Goal: Task Accomplishment & Management: Manage account settings

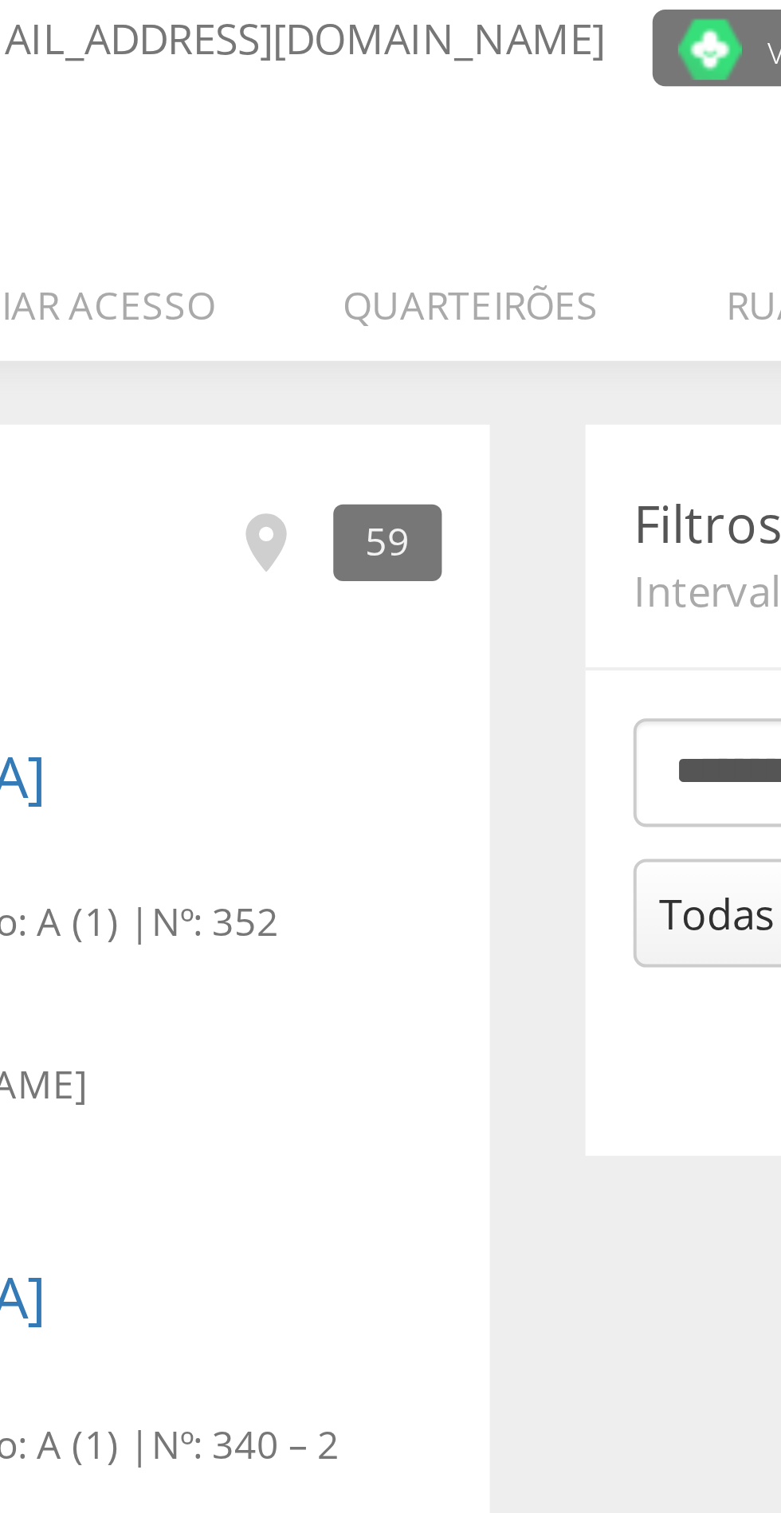
click at [380, 231] on li "Quarteirões" at bounding box center [374, 224] width 96 height 37
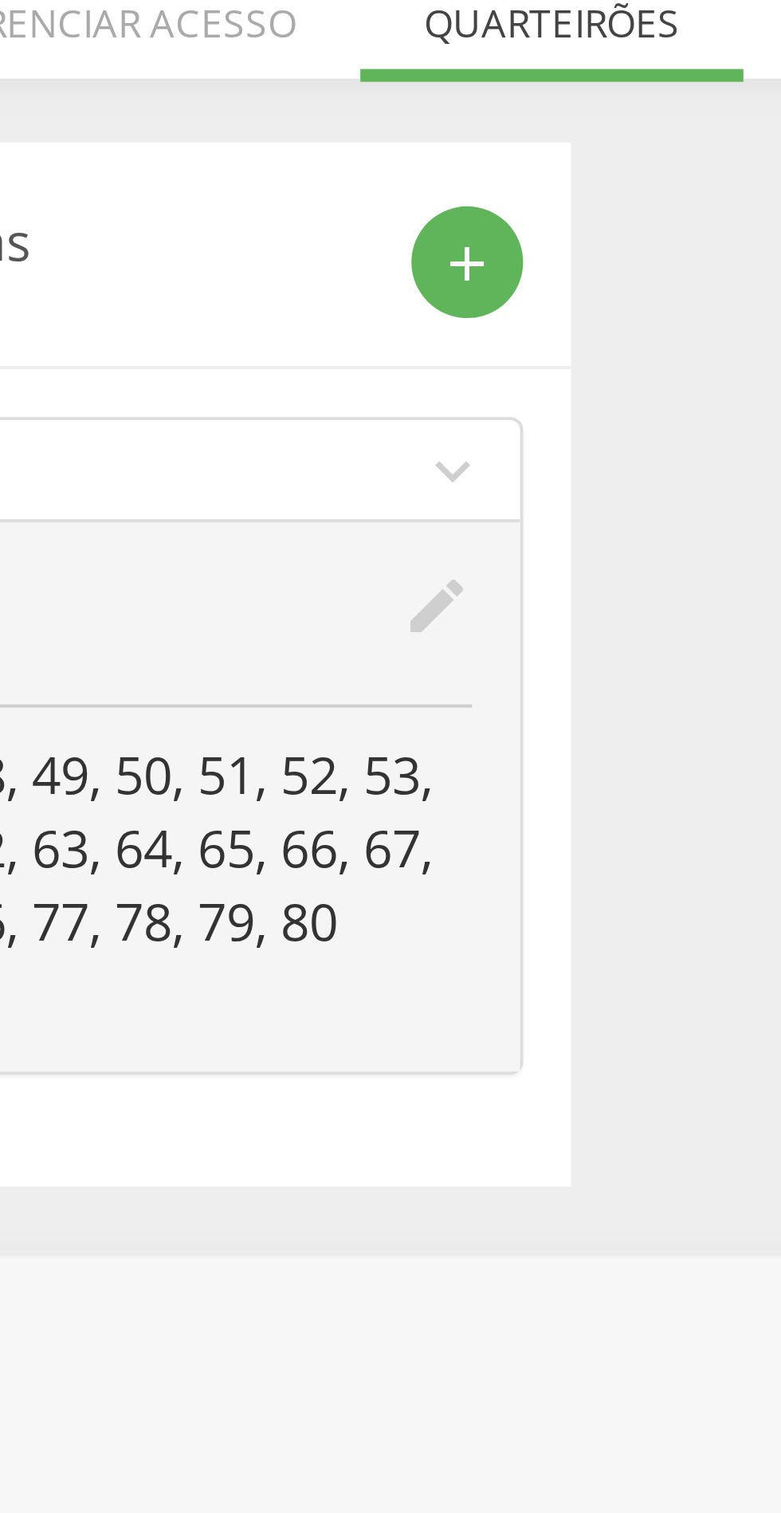
click at [353, 378] on icon "edit" at bounding box center [345, 375] width 18 height 18
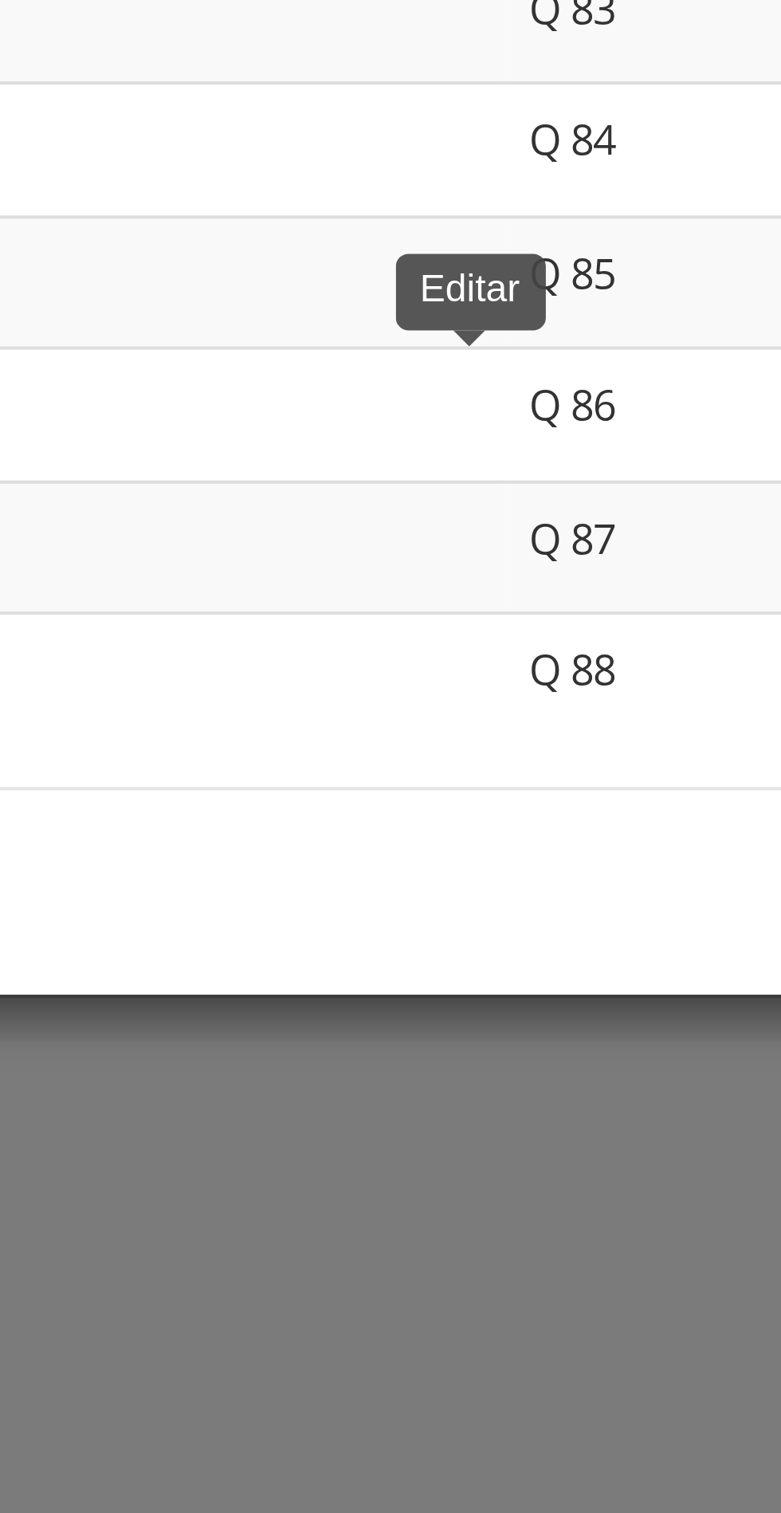
scroll to position [2623, 0]
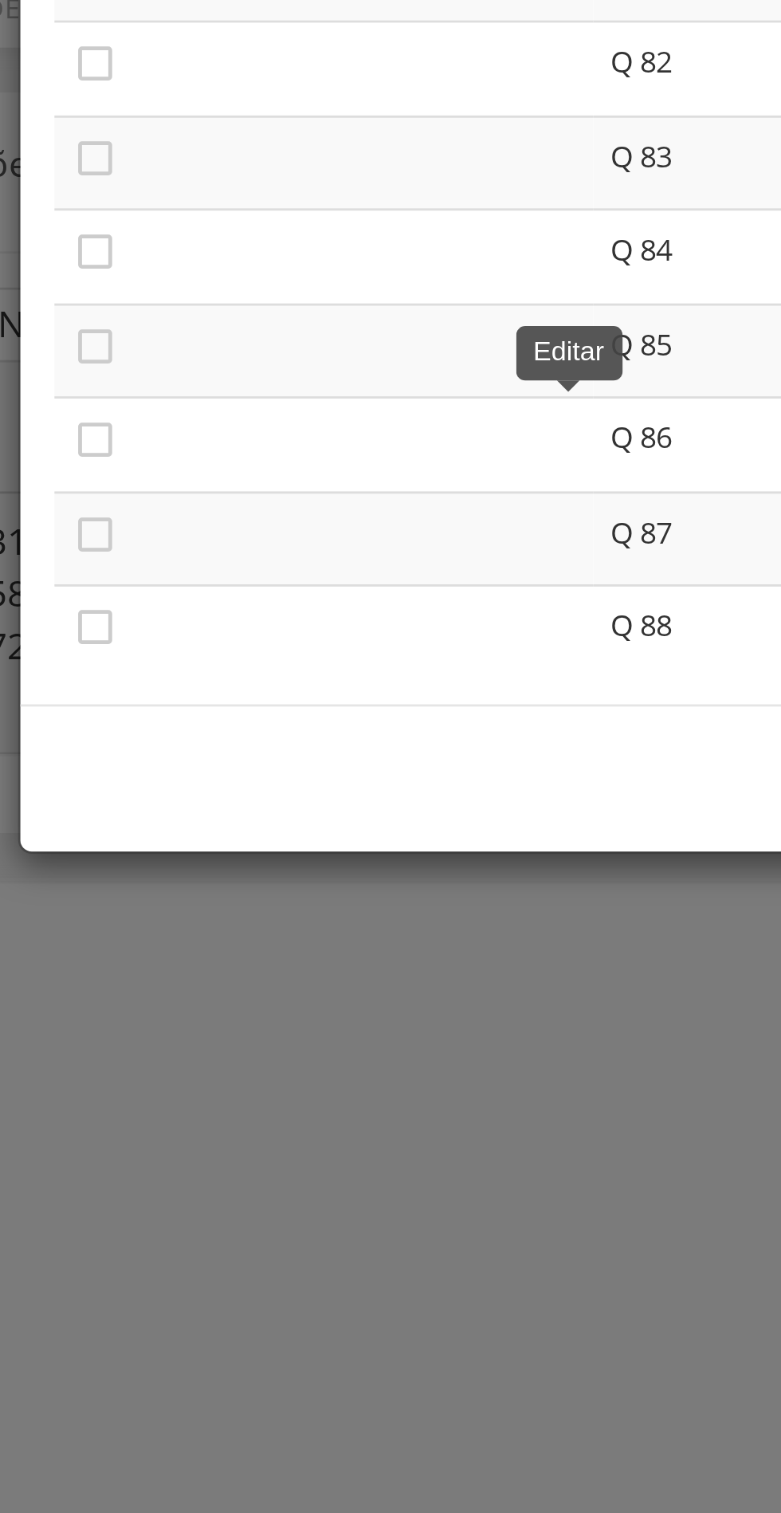
click at [182, 419] on icon "" at bounding box center [179, 414] width 16 height 16
click at [182, 386] on icon "" at bounding box center [179, 381] width 16 height 16
click at [184, 351] on icon "" at bounding box center [179, 348] width 16 height 16
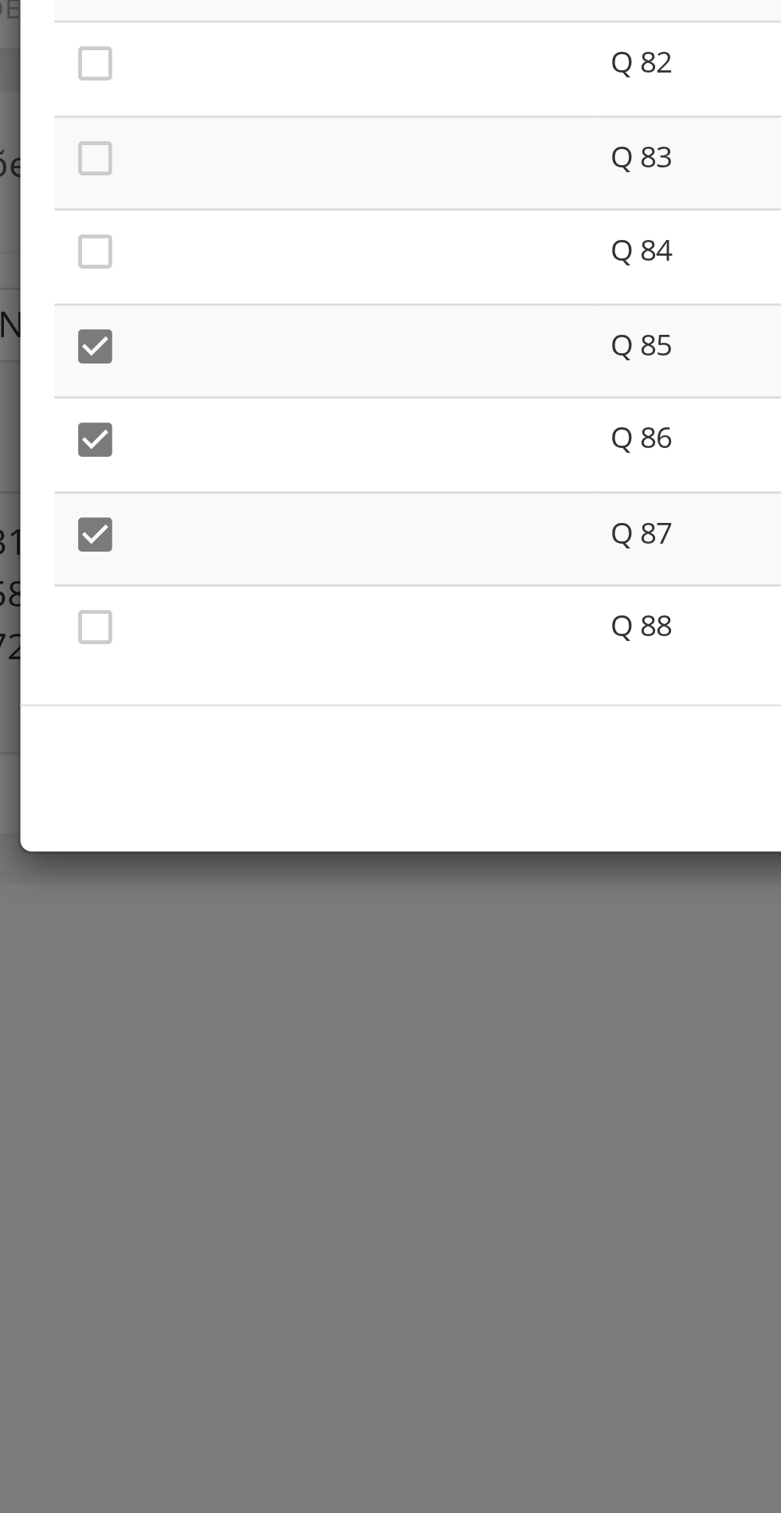
click at [182, 319] on icon "" at bounding box center [179, 315] width 16 height 16
click at [182, 278] on icon "" at bounding box center [179, 282] width 16 height 16
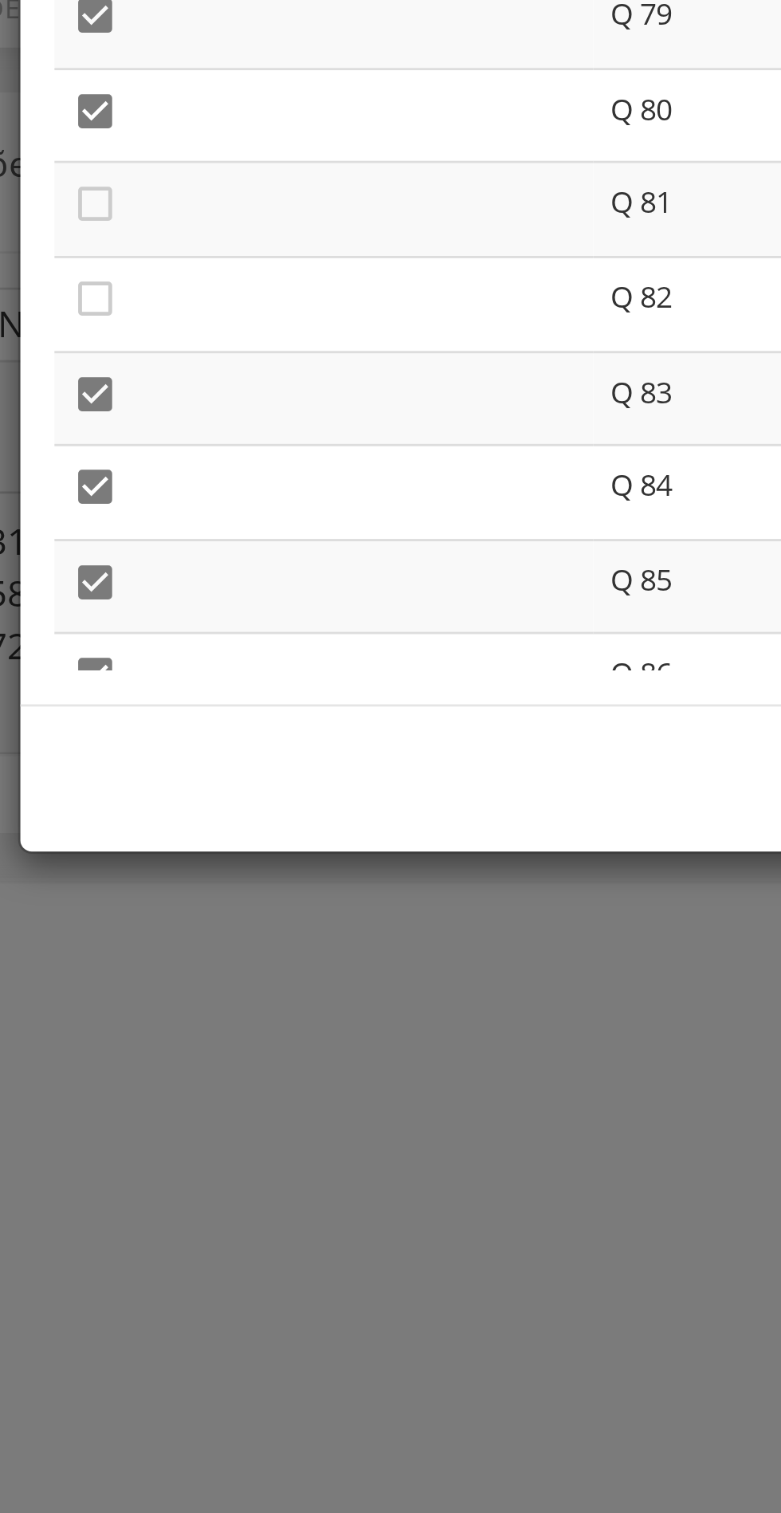
scroll to position [2537, 0]
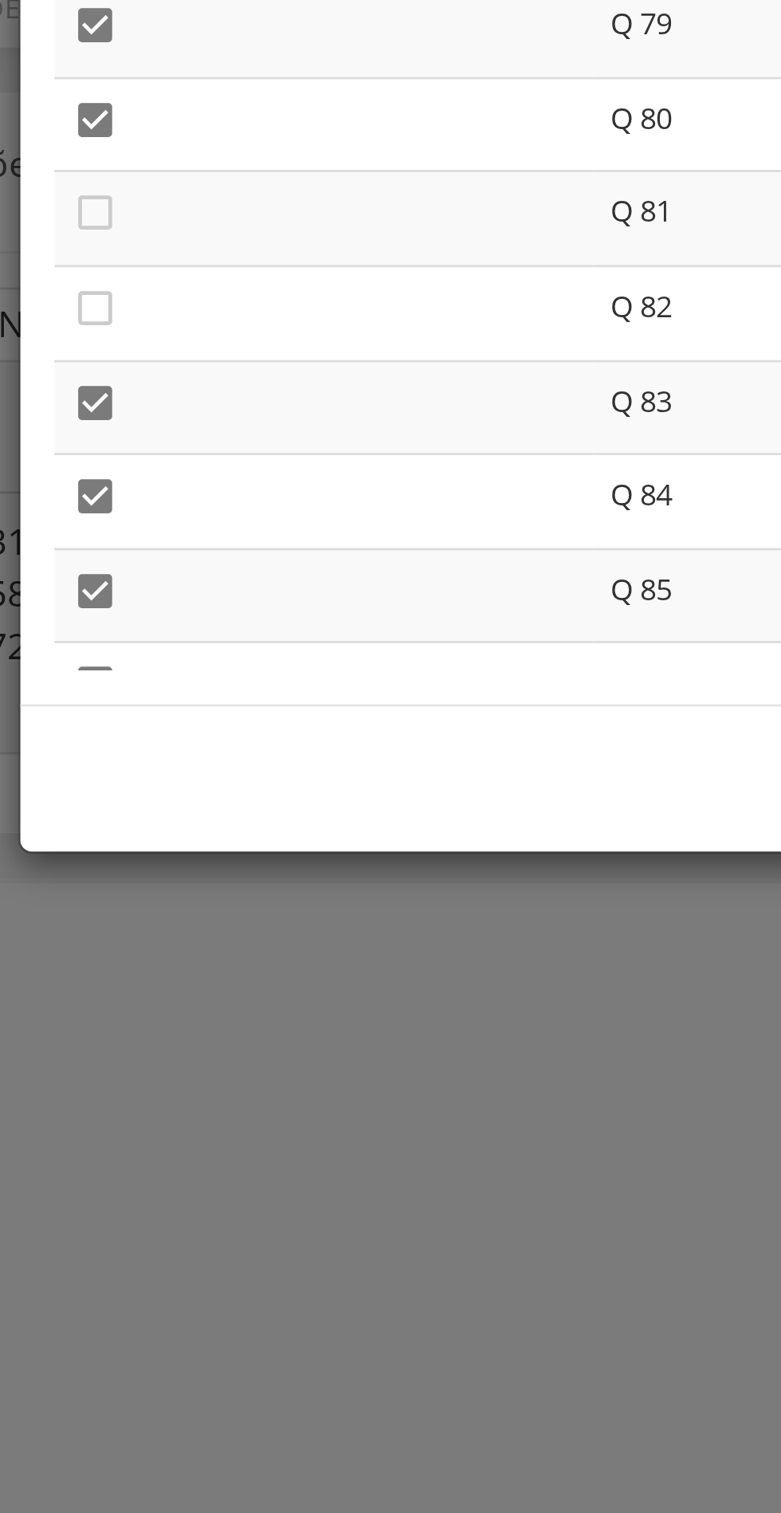
click at [178, 341] on icon "" at bounding box center [179, 335] width 16 height 16
click at [179, 304] on icon "" at bounding box center [179, 301] width 16 height 16
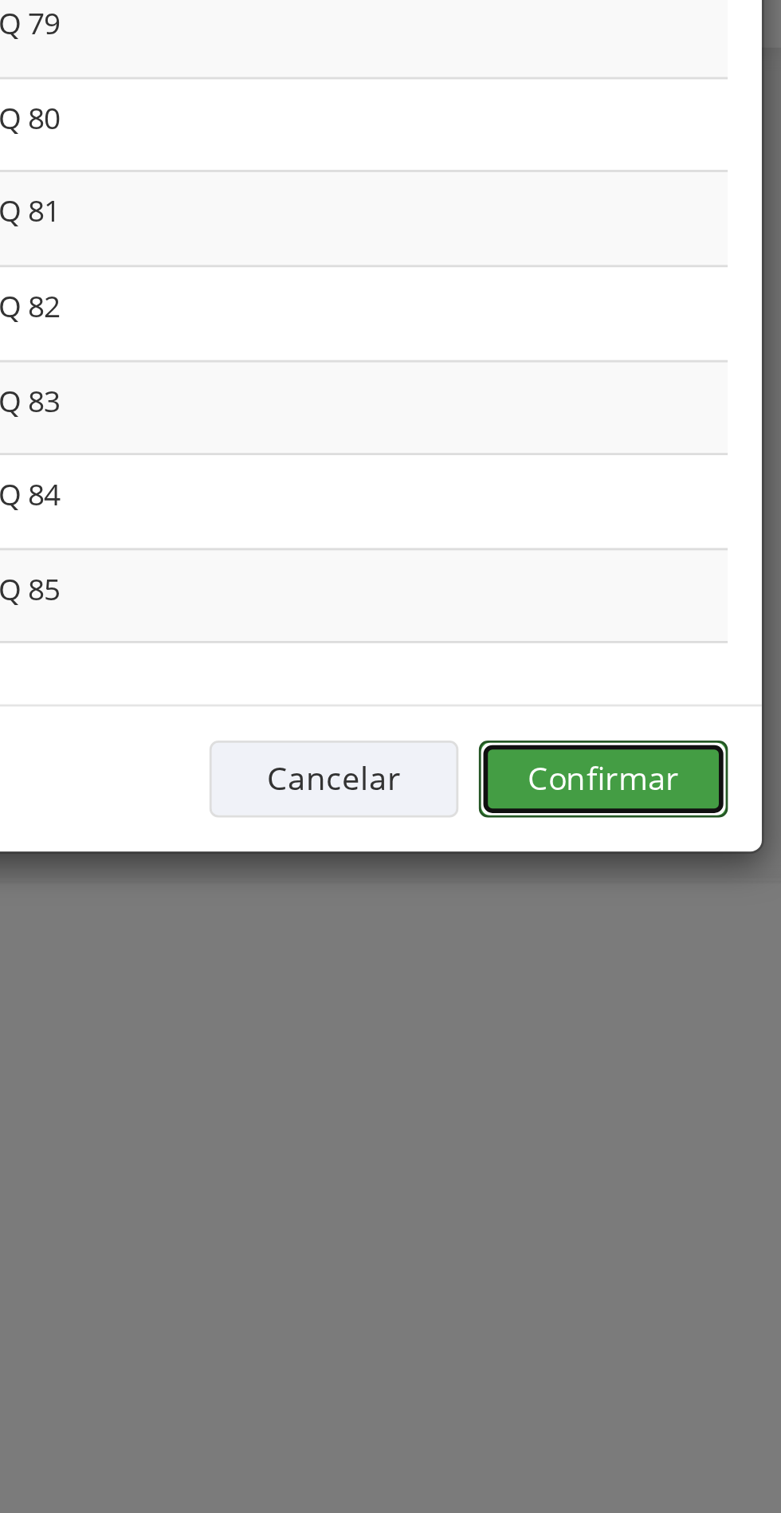
click at [580, 499] on button "Confirmar" at bounding box center [573, 500] width 88 height 27
